Goal: Information Seeking & Learning: Understand process/instructions

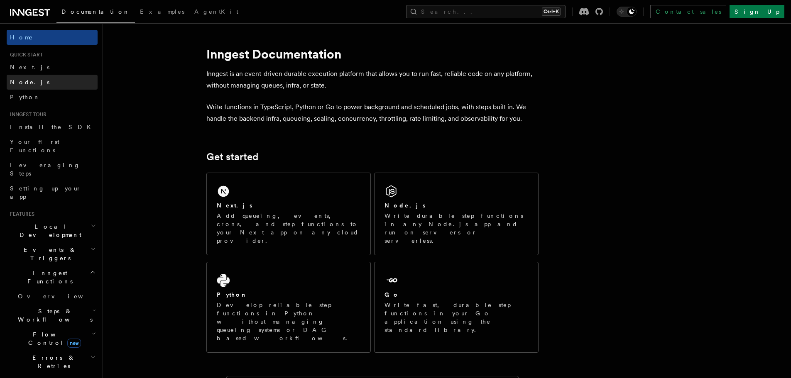
click at [17, 83] on span "Node.js" at bounding box center [29, 82] width 39 height 7
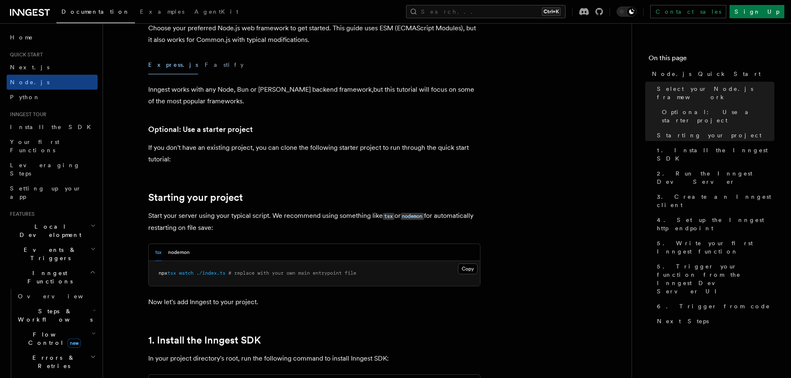
scroll to position [374, 0]
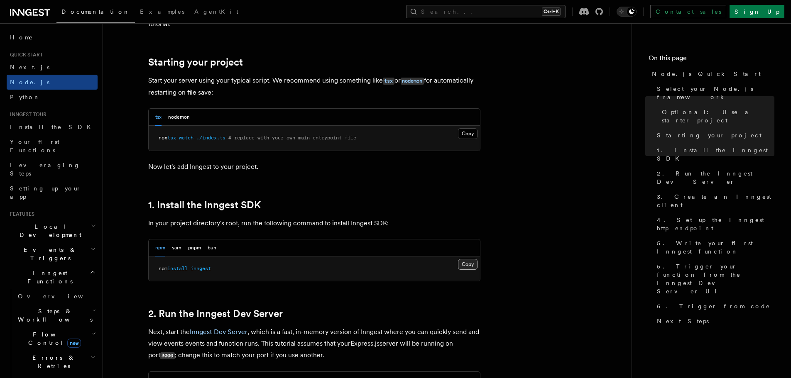
click at [473, 262] on button "Copy Copied" at bounding box center [468, 264] width 20 height 11
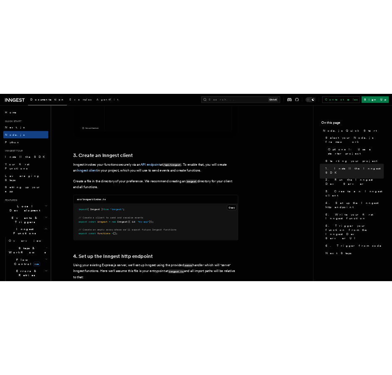
scroll to position [997, 0]
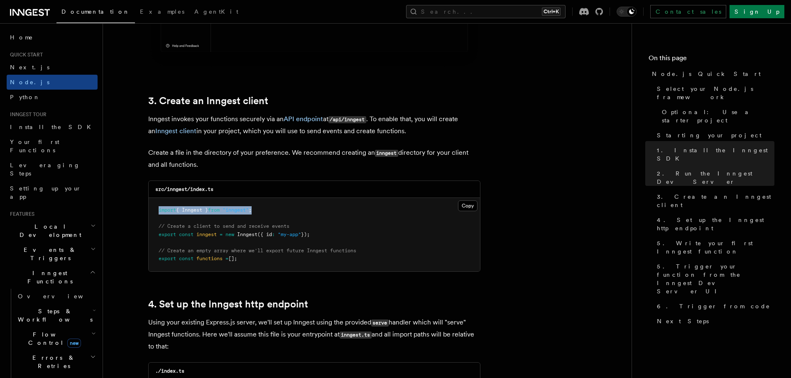
drag, startPoint x: 271, startPoint y: 211, endPoint x: 159, endPoint y: 212, distance: 112.2
click at [159, 212] on pre "import { Inngest } from "inngest" ; // Create a client to send and receive even…" at bounding box center [315, 235] width 332 height 74
copy span "import { Inngest } from "inngest" ;"
click at [471, 209] on button "Copy Copied" at bounding box center [468, 206] width 20 height 11
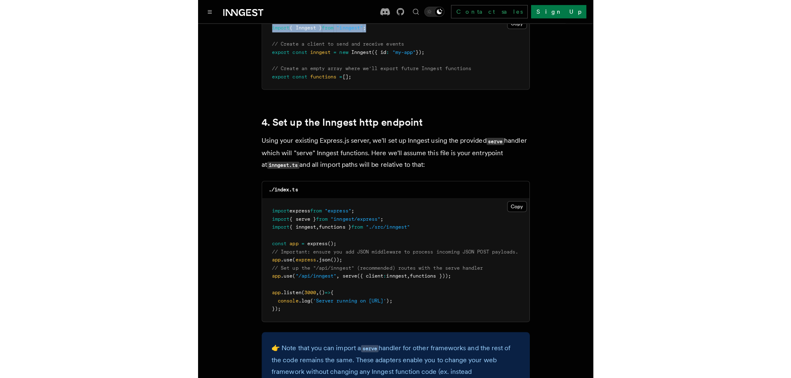
scroll to position [1246, 0]
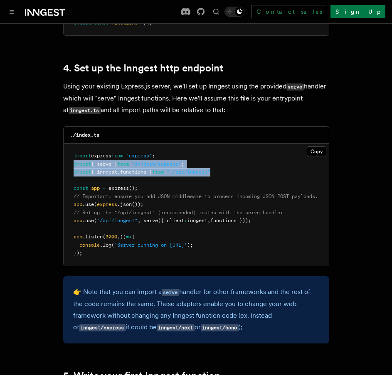
drag, startPoint x: 73, startPoint y: 152, endPoint x: 232, endPoint y: 159, distance: 158.8
click at [232, 159] on pre "import express from "express" ; import { serve } from "inngest/express" ; impor…" at bounding box center [196, 205] width 265 height 122
copy code "import { serve } from "inngest/express" ; import { inngest , functions } from "…"
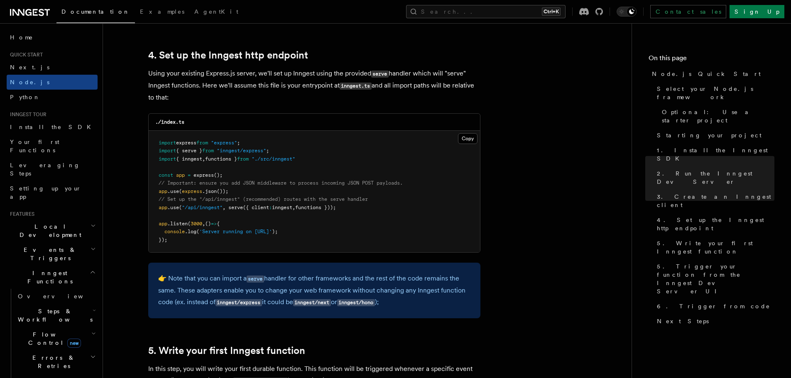
drag, startPoint x: 385, startPoint y: 178, endPoint x: 393, endPoint y: 180, distance: 8.9
click at [385, 178] on pre "import express from "express" ; import { serve } from "inngest/express" ; impor…" at bounding box center [315, 192] width 332 height 122
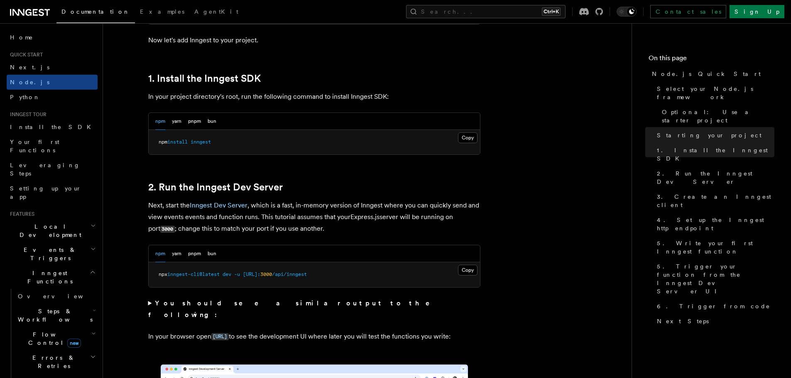
scroll to position [498, 0]
